Goal: Navigation & Orientation: Find specific page/section

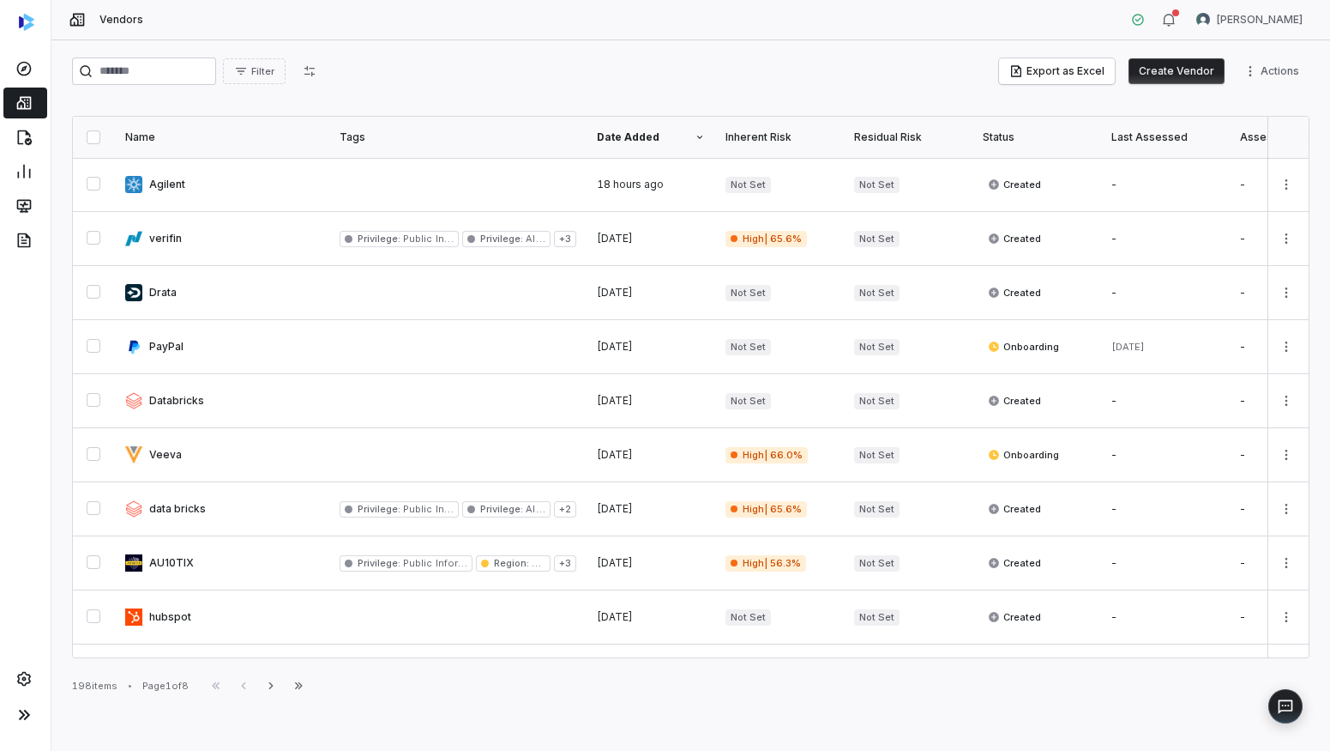
click at [917, 63] on div "Filter Export as Excel Create Vendor Actions" at bounding box center [691, 70] width 1238 height 27
click at [21, 198] on icon at bounding box center [23, 205] width 17 height 17
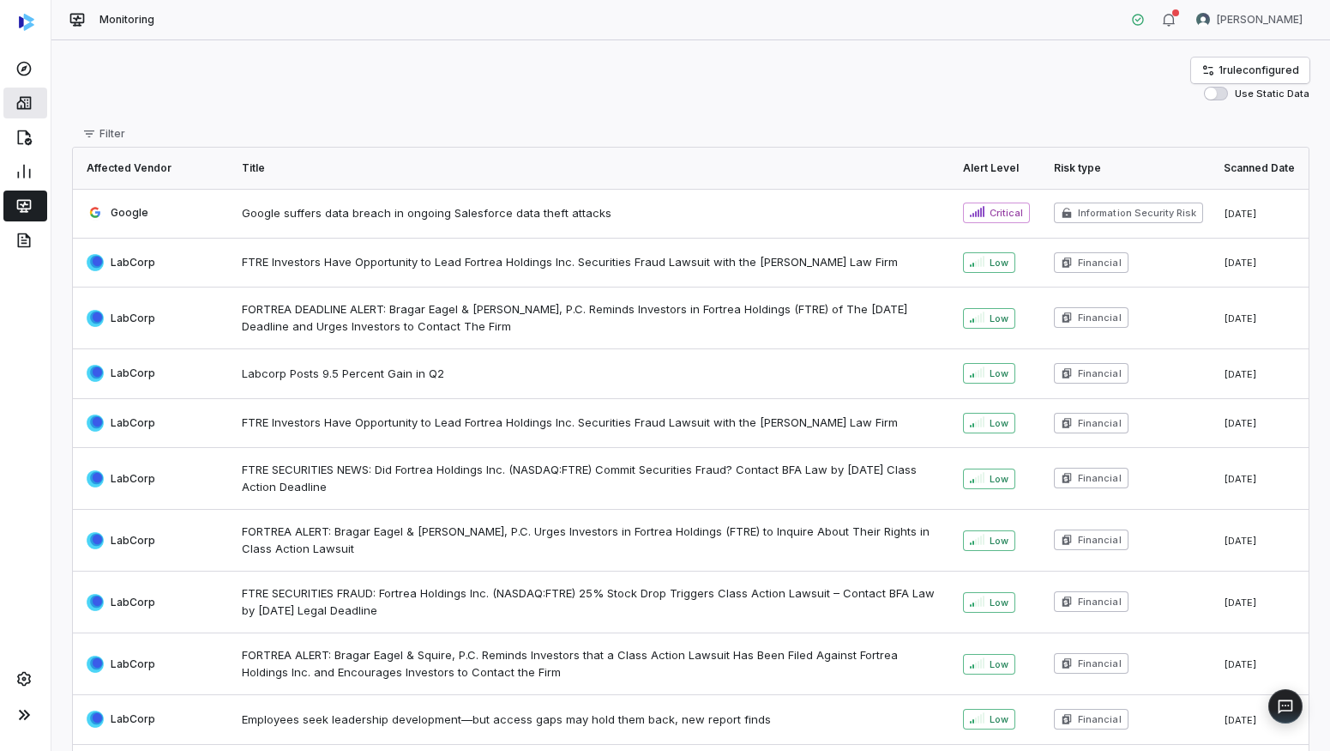
click at [25, 102] on icon at bounding box center [23, 102] width 17 height 17
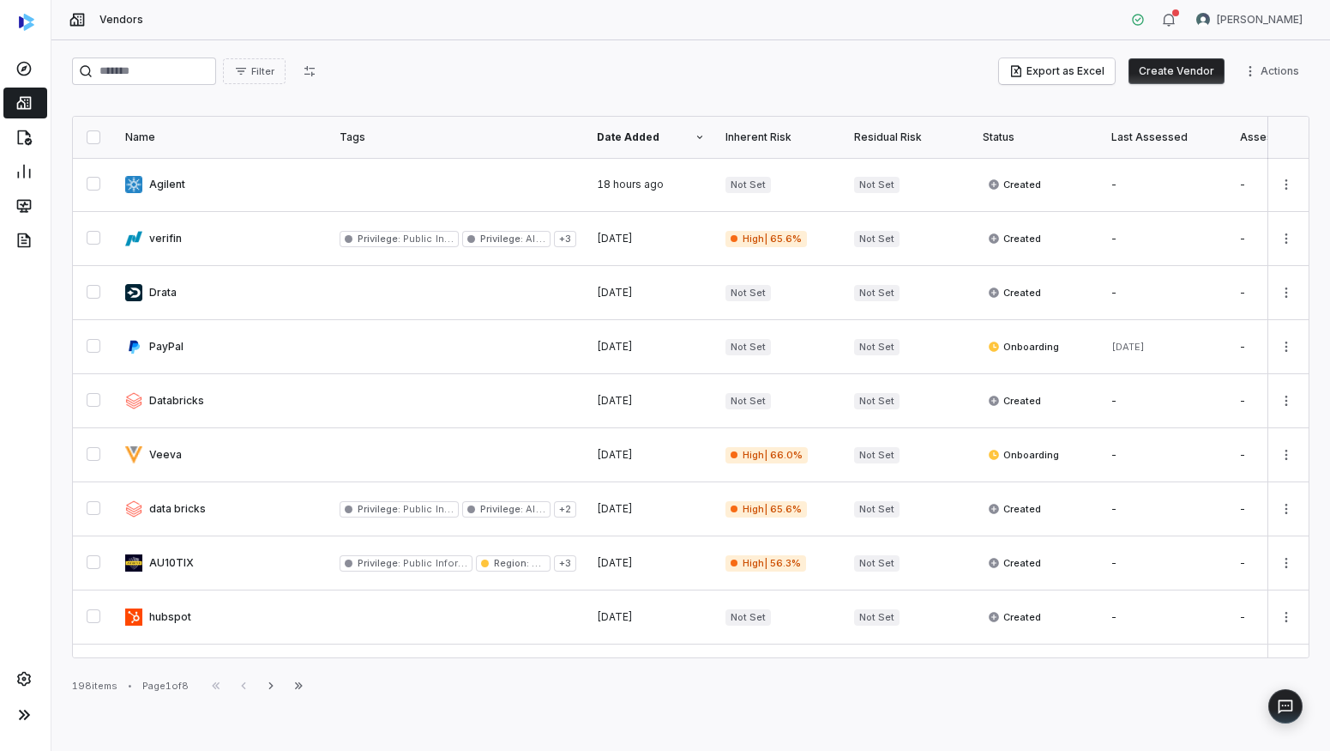
click at [22, 142] on icon at bounding box center [23, 137] width 17 height 17
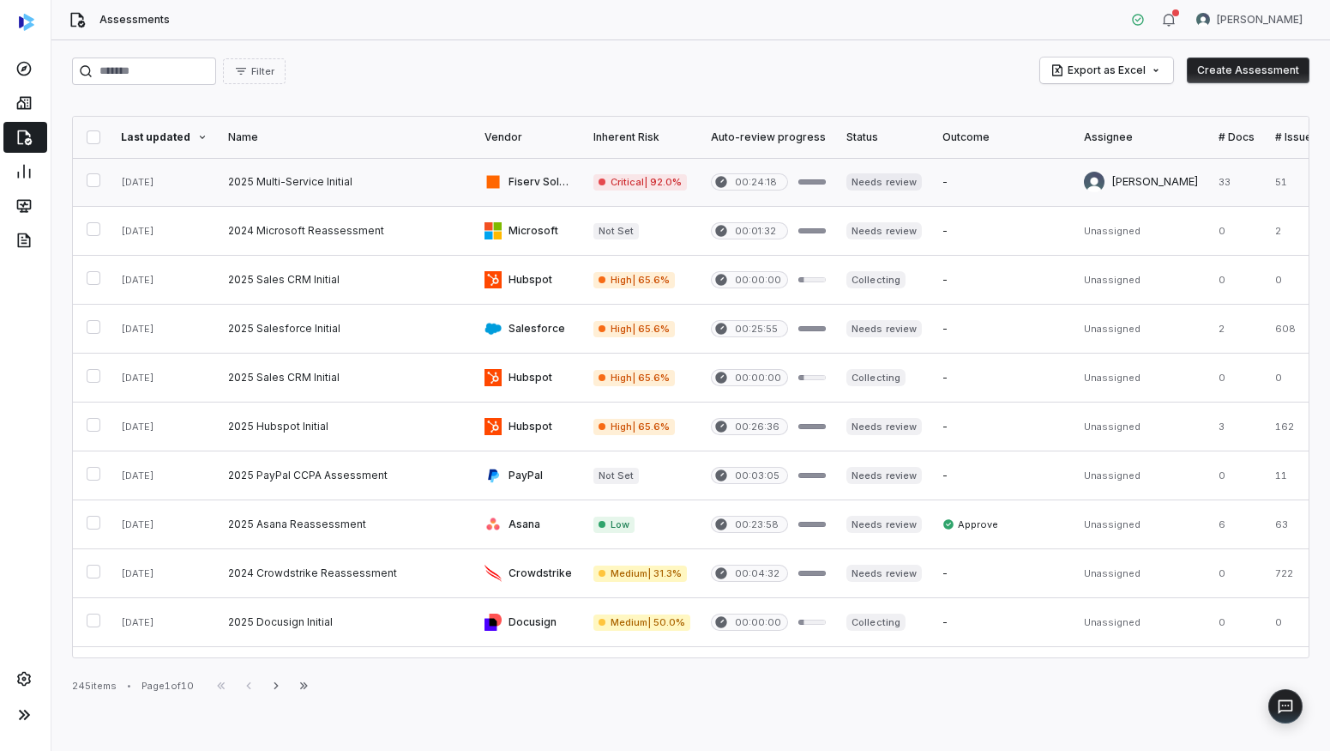
click at [247, 185] on link at bounding box center [346, 182] width 256 height 48
